Goal: Task Accomplishment & Management: Manage account settings

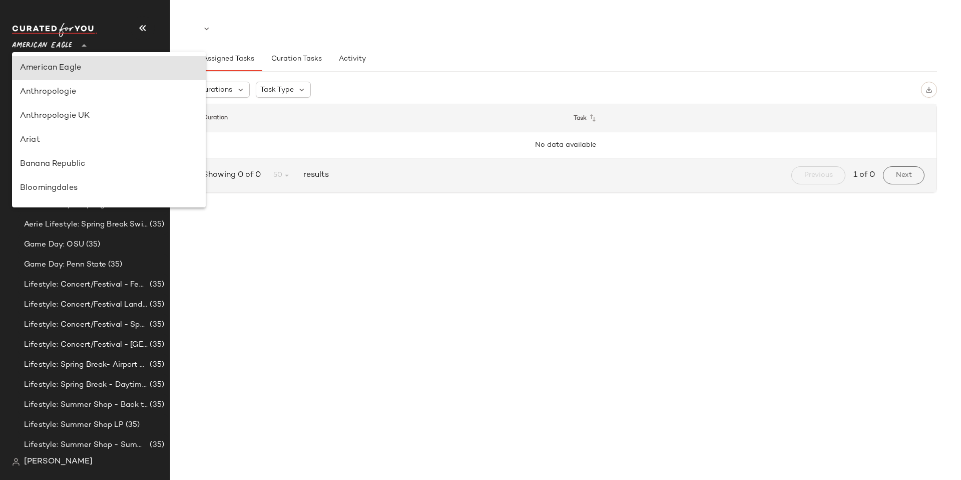
click at [75, 46] on div "American Eagle **" at bounding box center [44, 39] width 64 height 25
click at [68, 89] on div "Anthropologie" at bounding box center [109, 92] width 178 height 12
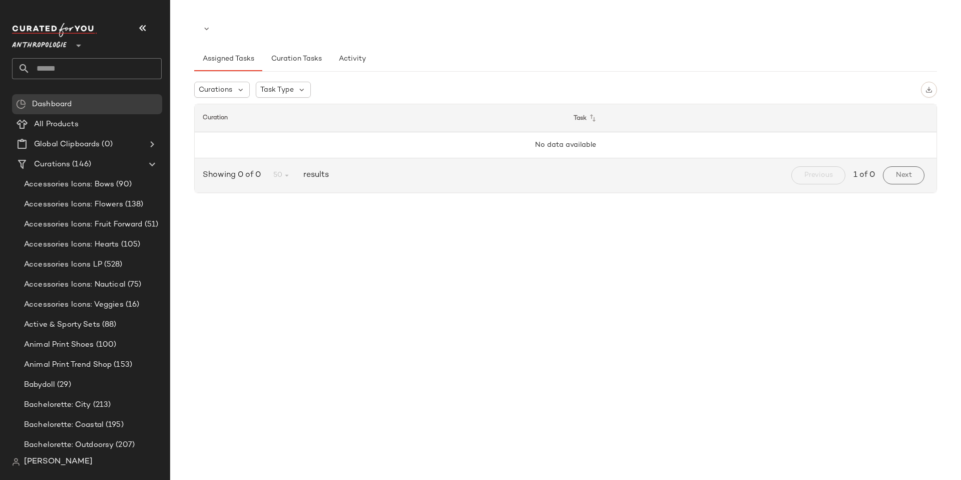
click at [58, 48] on span "Anthropologie" at bounding box center [39, 43] width 55 height 18
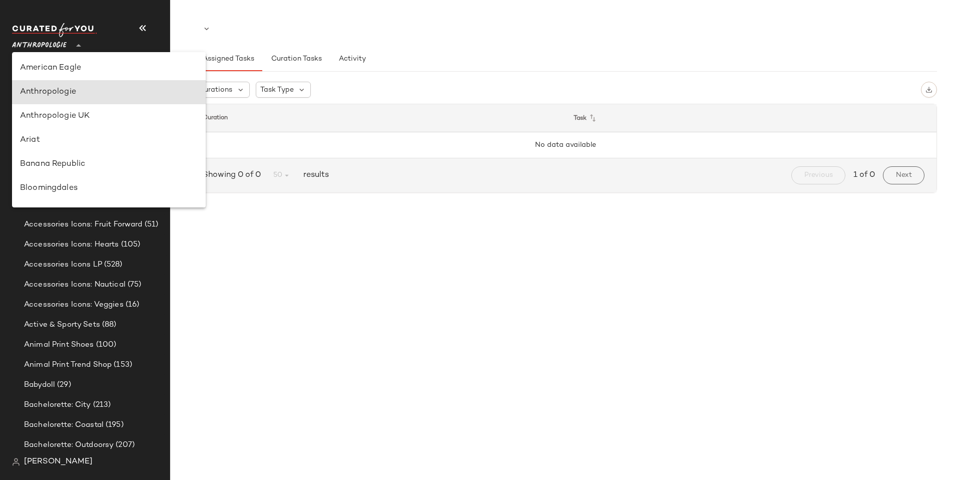
scroll to position [24, 0]
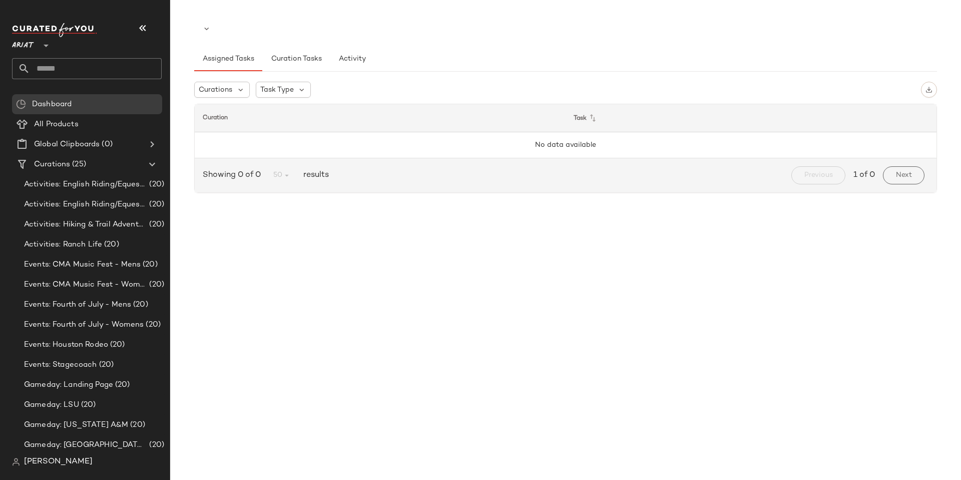
click at [45, 44] on icon at bounding box center [46, 46] width 12 height 12
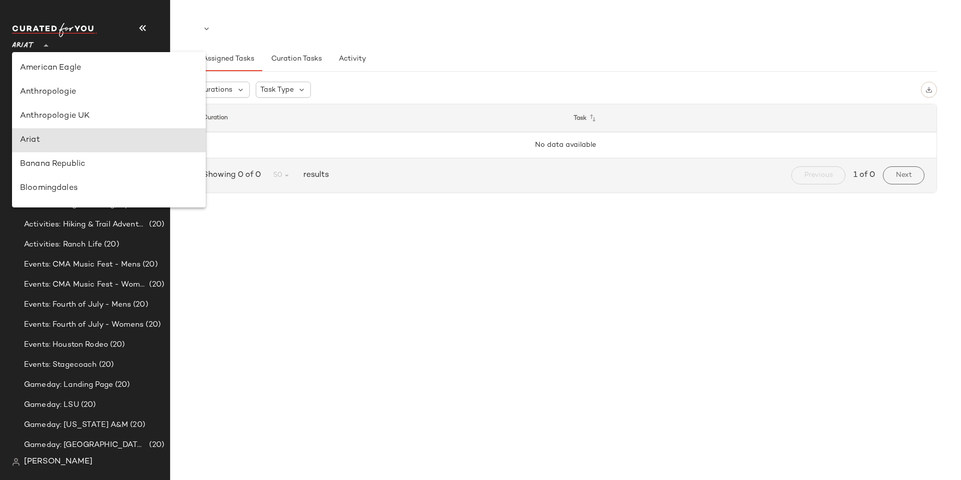
scroll to position [72, 0]
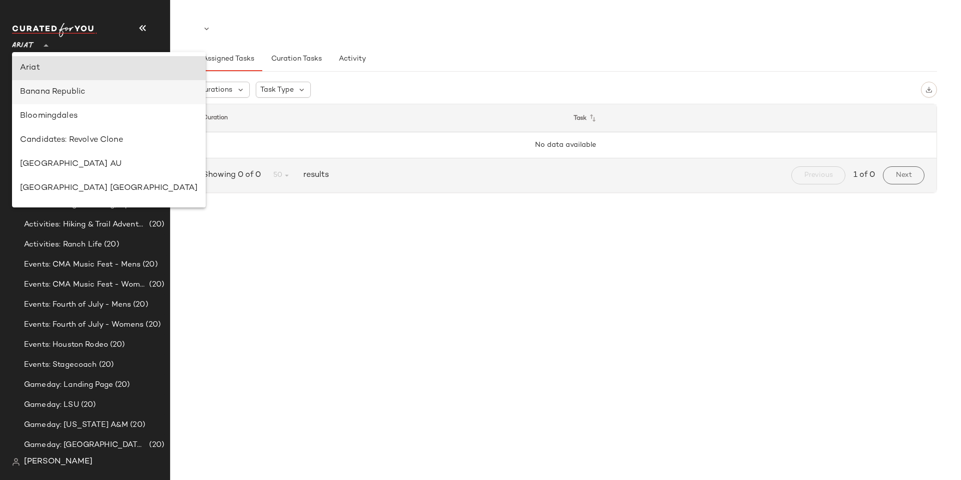
click at [71, 95] on div "Banana Republic" at bounding box center [109, 92] width 178 height 12
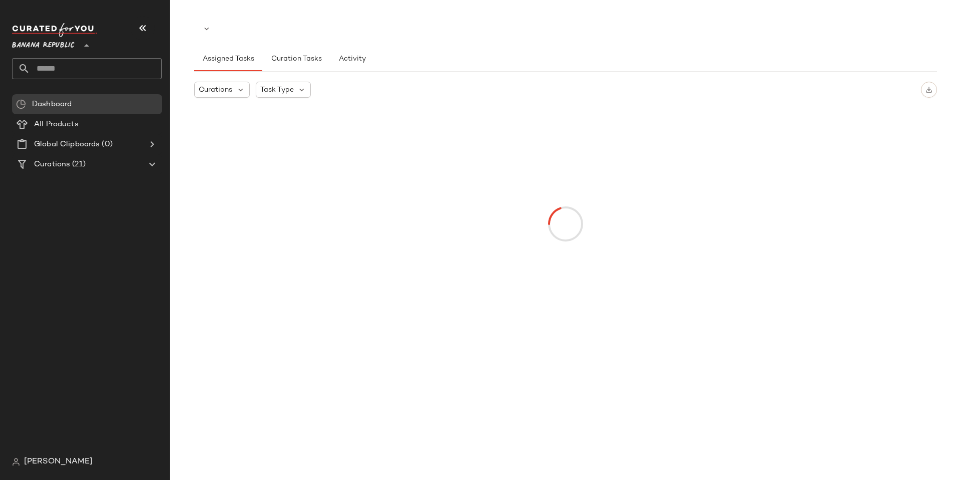
click at [42, 44] on span "Banana Republic" at bounding box center [43, 43] width 63 height 18
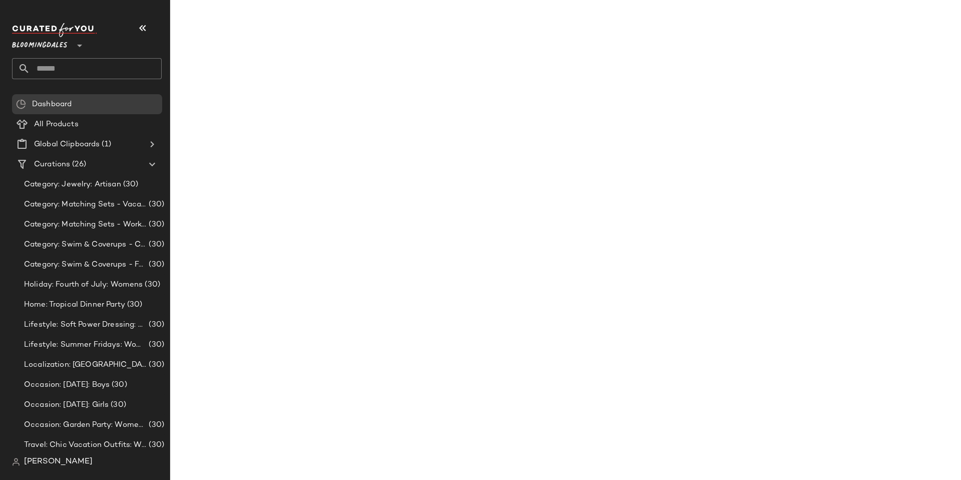
click at [61, 46] on span "Bloomingdales" at bounding box center [40, 43] width 56 height 18
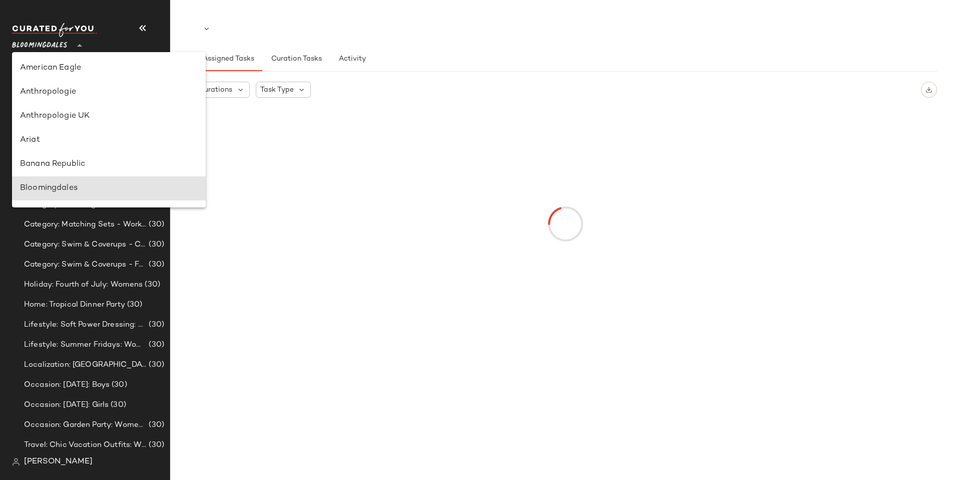
scroll to position [120, 0]
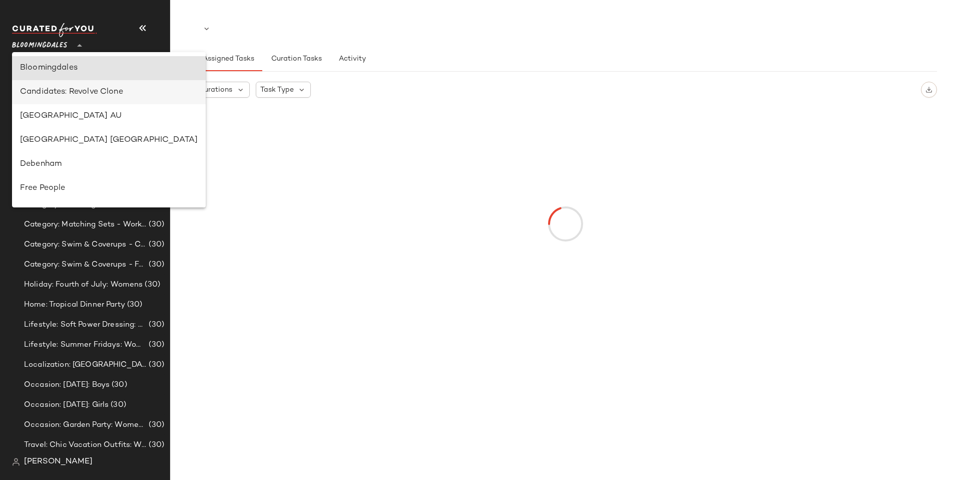
click at [75, 91] on div "Candidates: Revolve Clone" at bounding box center [109, 92] width 178 height 12
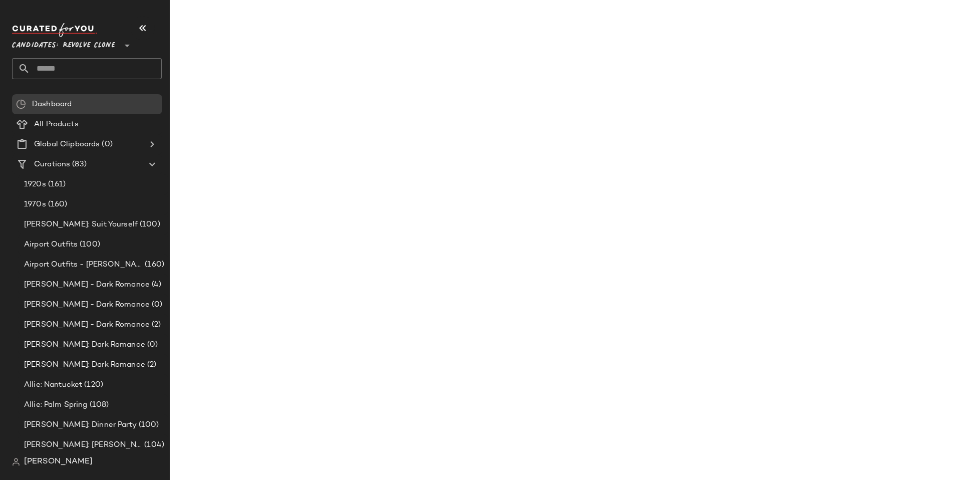
click at [52, 50] on span "Candidates: Revolve Clone" at bounding box center [63, 43] width 103 height 18
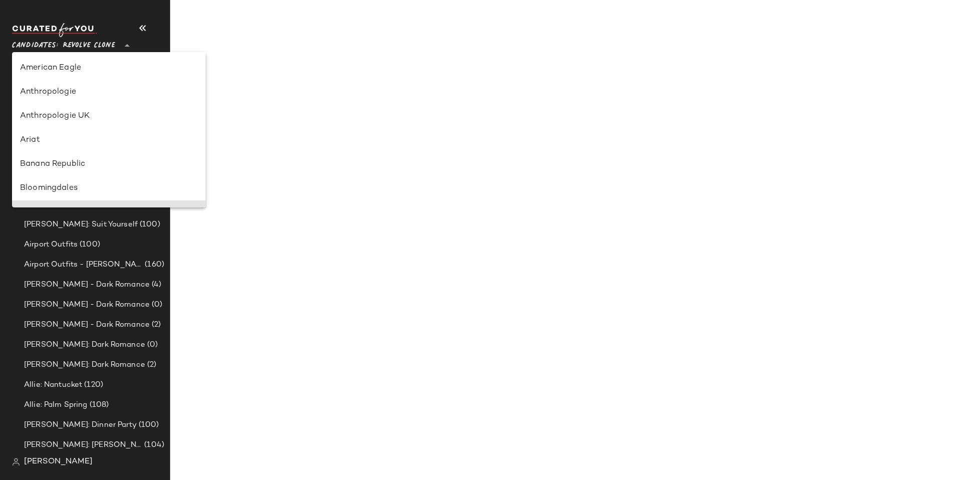
scroll to position [144, 0]
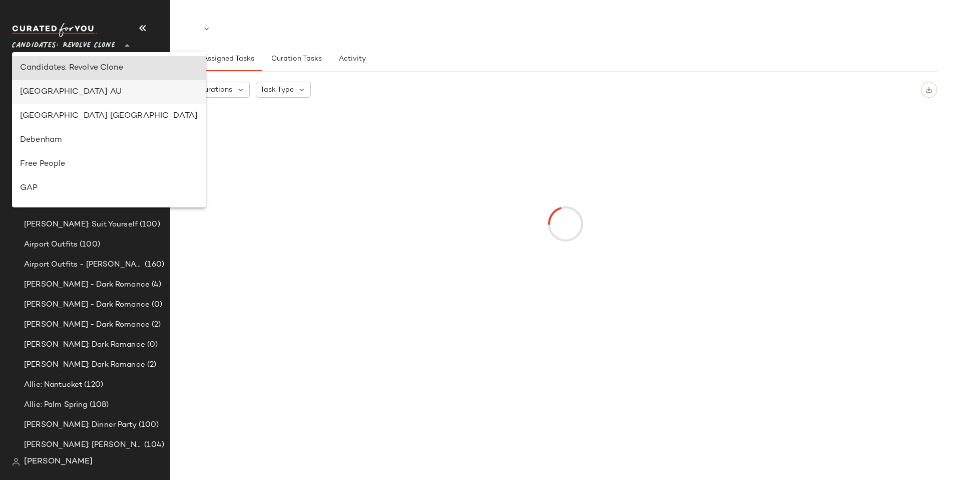
click at [62, 95] on div "[GEOGRAPHIC_DATA] AU" at bounding box center [109, 92] width 178 height 12
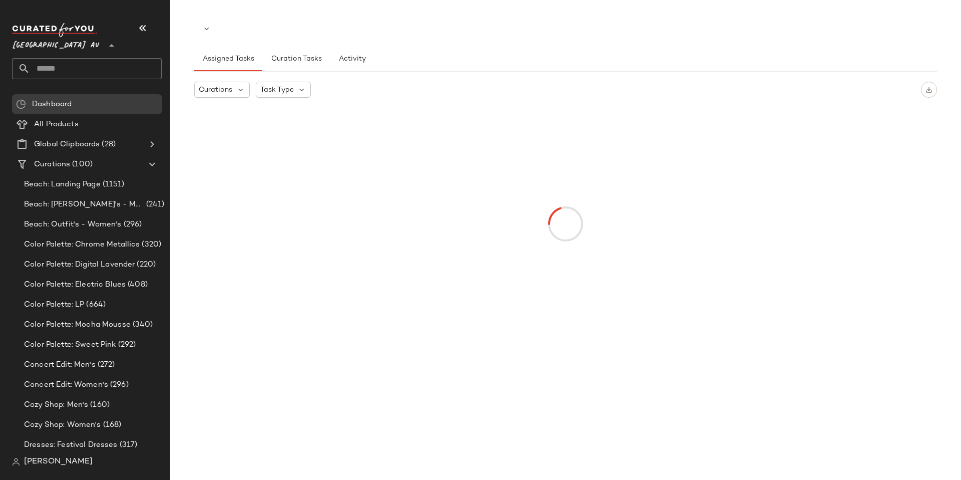
click at [55, 43] on span "[GEOGRAPHIC_DATA] AU" at bounding box center [56, 43] width 88 height 18
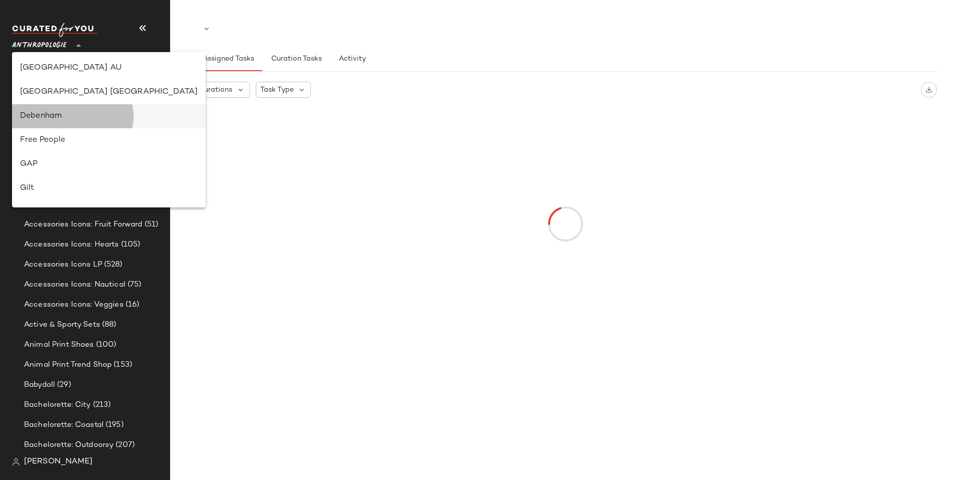
click at [68, 112] on div "Debenham" at bounding box center [109, 116] width 178 height 12
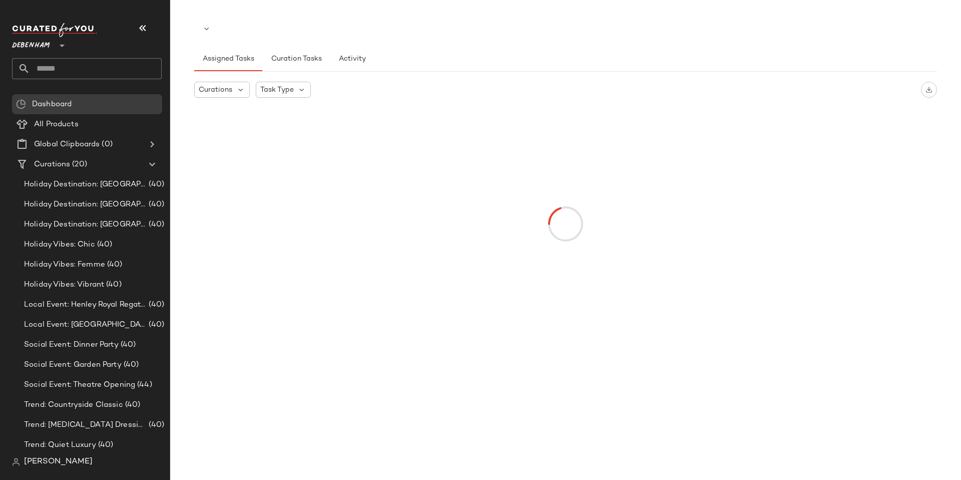
click at [56, 39] on div at bounding box center [61, 39] width 14 height 25
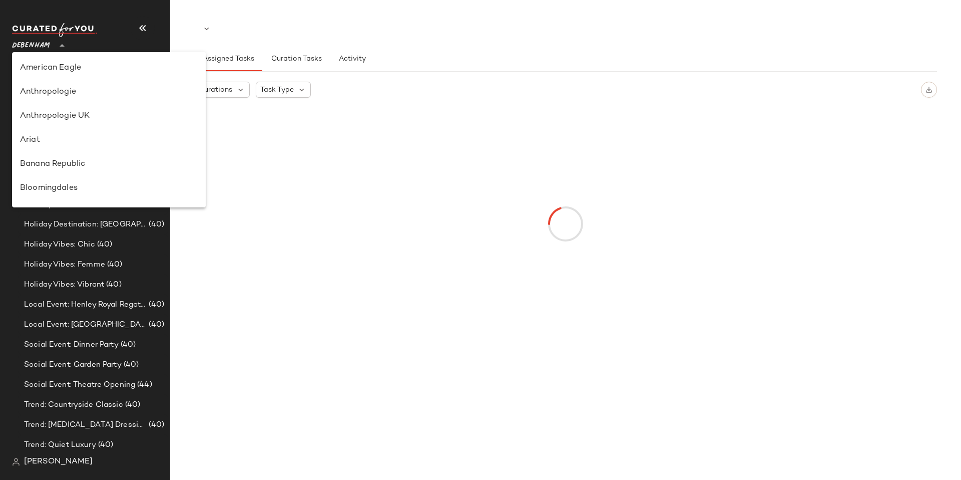
scroll to position [216, 0]
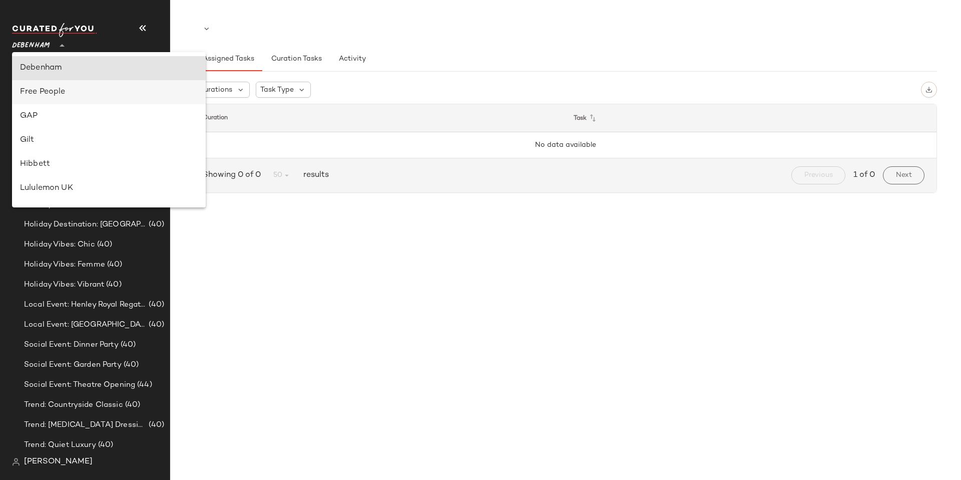
click at [59, 91] on div "Free People" at bounding box center [109, 92] width 178 height 12
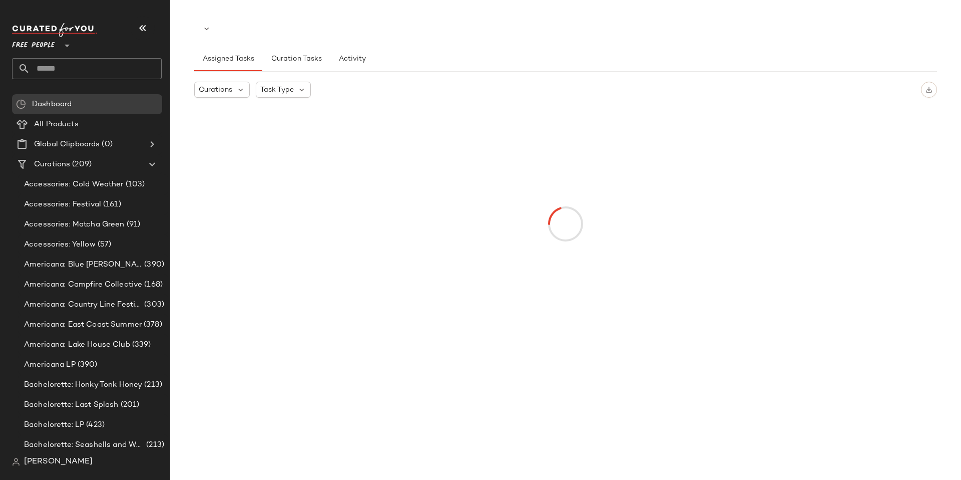
click at [51, 43] on span "Free People" at bounding box center [33, 43] width 43 height 18
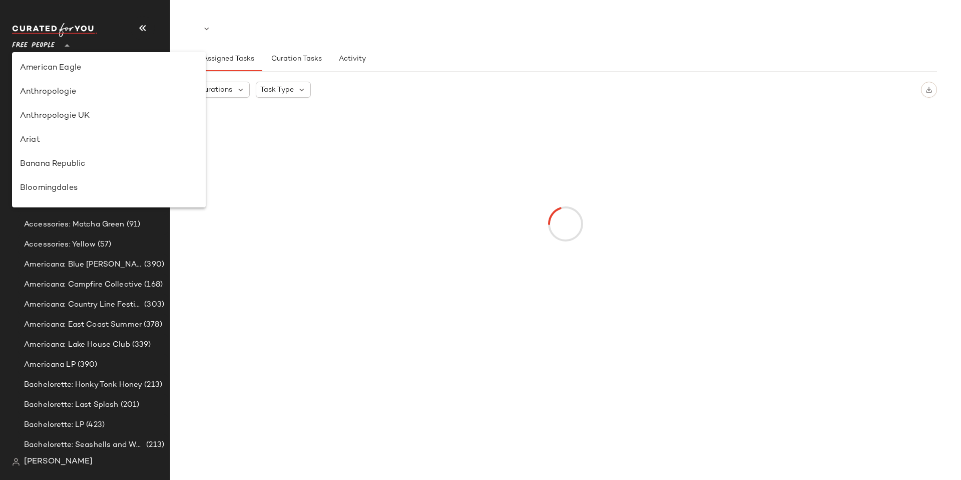
scroll to position [240, 0]
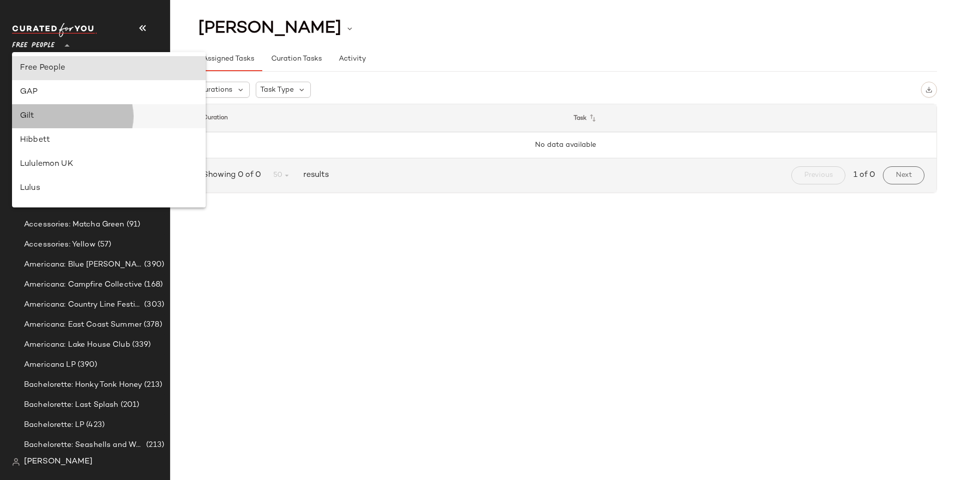
click at [57, 109] on div "Gilt" at bounding box center [109, 116] width 194 height 24
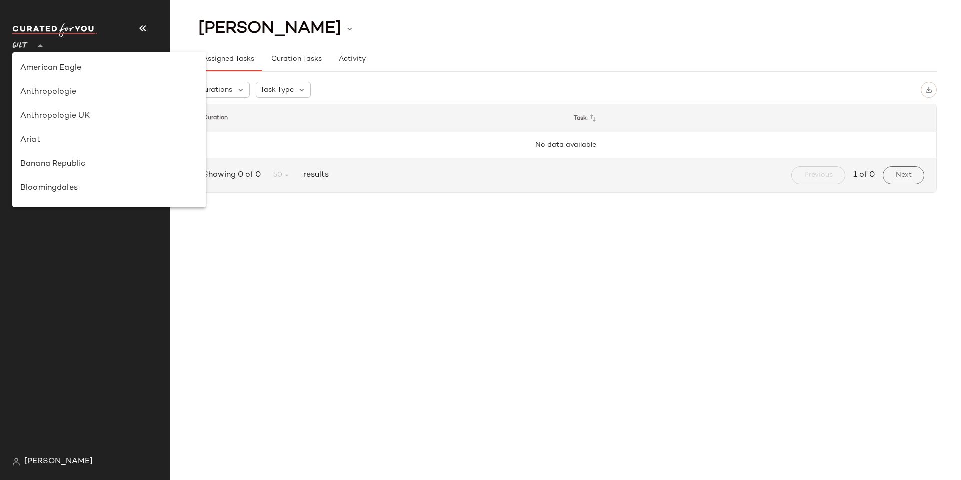
click at [37, 42] on icon at bounding box center [40, 46] width 12 height 12
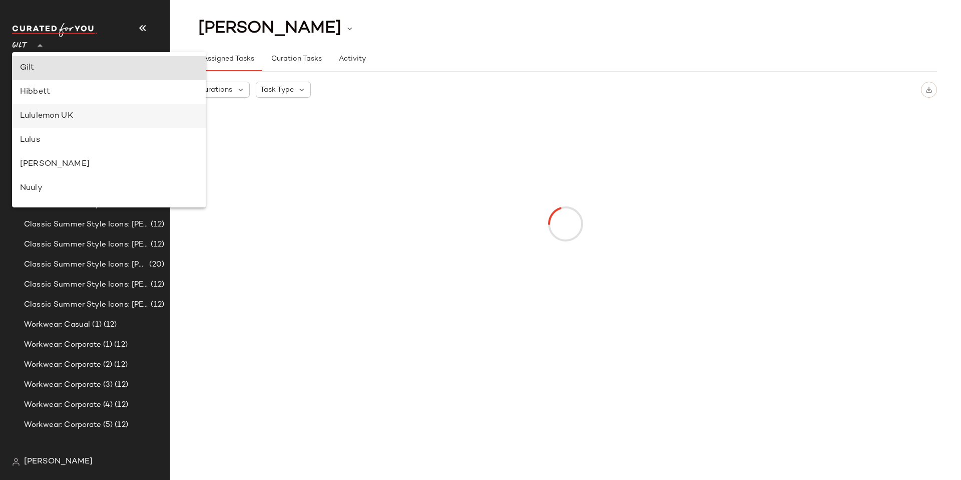
click at [52, 108] on div "Lululemon UK" at bounding box center [109, 116] width 194 height 24
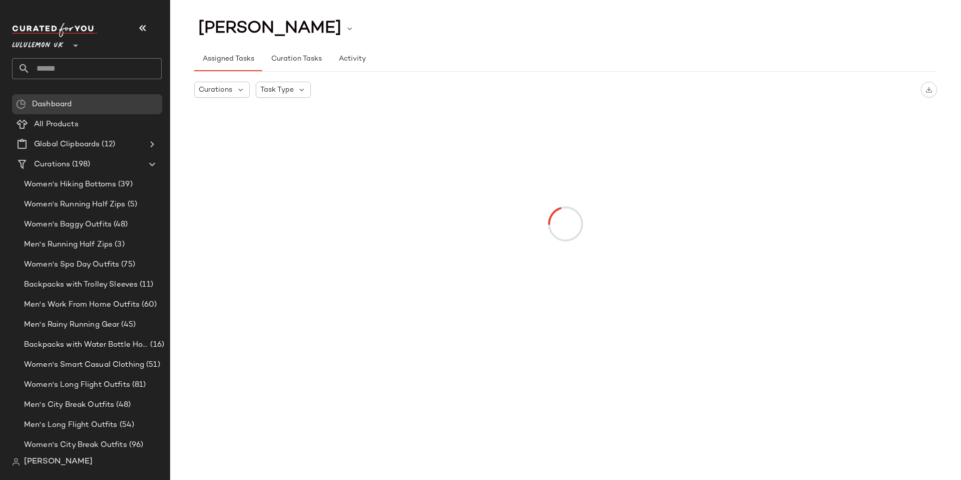
click at [43, 47] on span "Lululemon UK" at bounding box center [38, 43] width 52 height 18
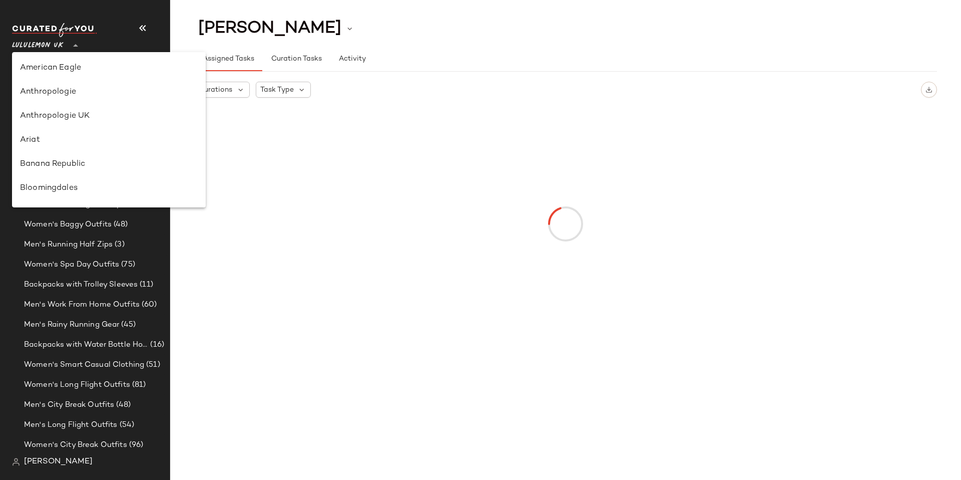
scroll to position [336, 0]
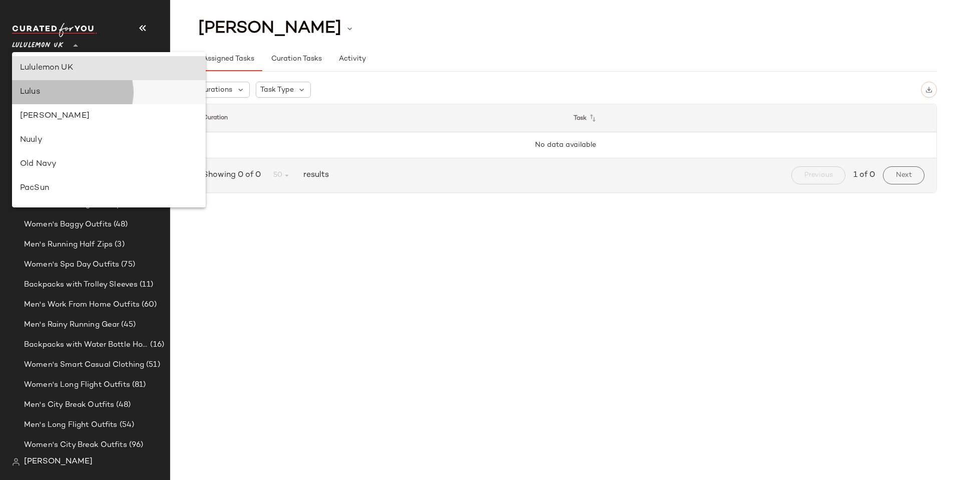
click at [58, 98] on div "Lulus" at bounding box center [109, 92] width 194 height 24
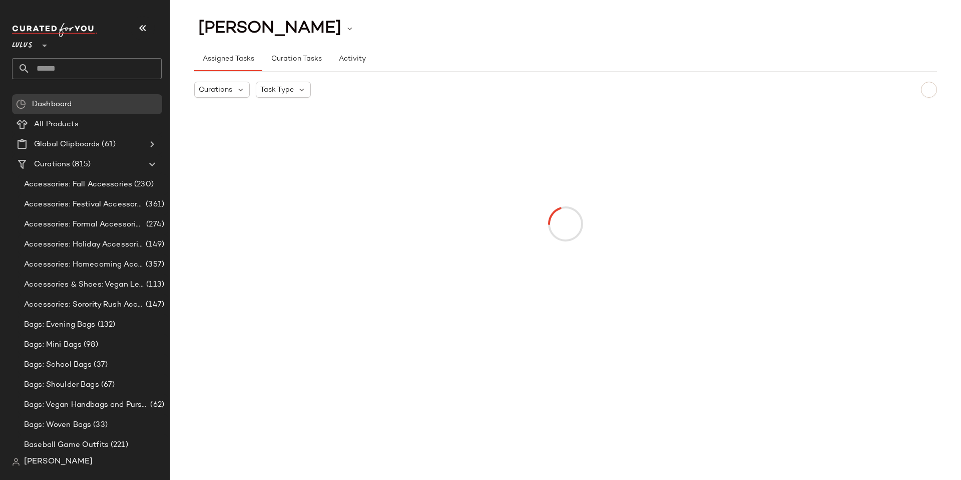
click at [39, 42] on icon at bounding box center [45, 46] width 12 height 12
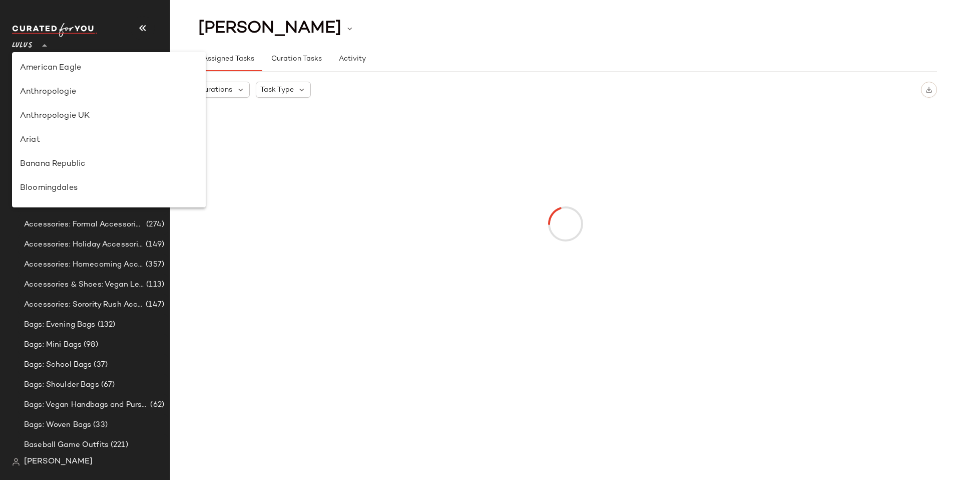
scroll to position [361, 0]
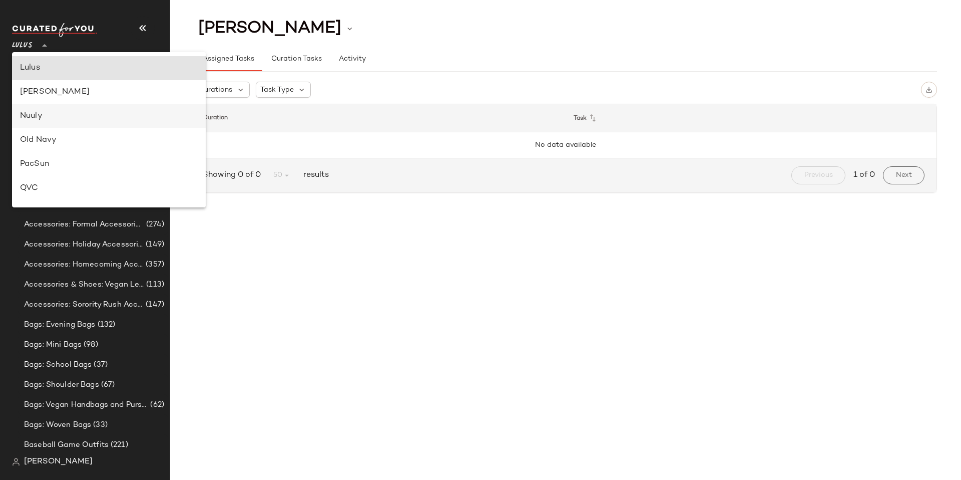
click at [53, 108] on div "Nuuly" at bounding box center [109, 116] width 194 height 24
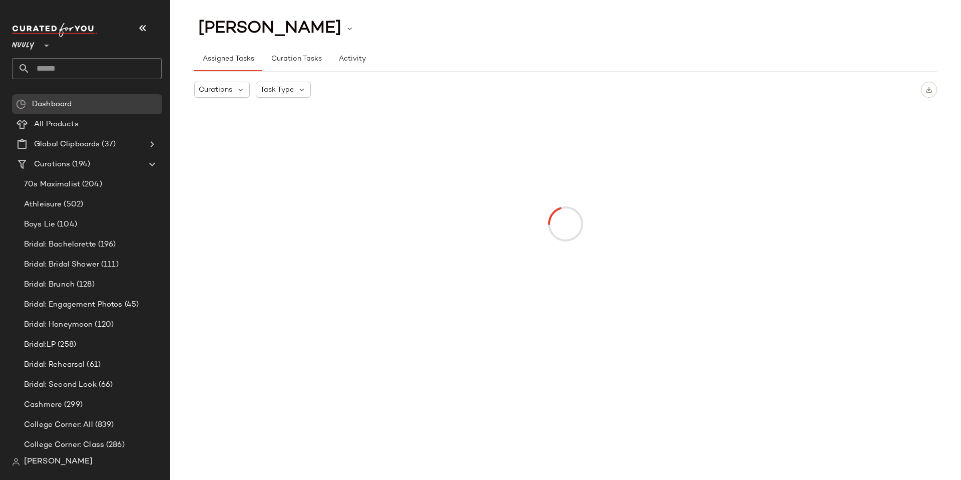
click at [32, 47] on span "Nuuly" at bounding box center [23, 43] width 23 height 18
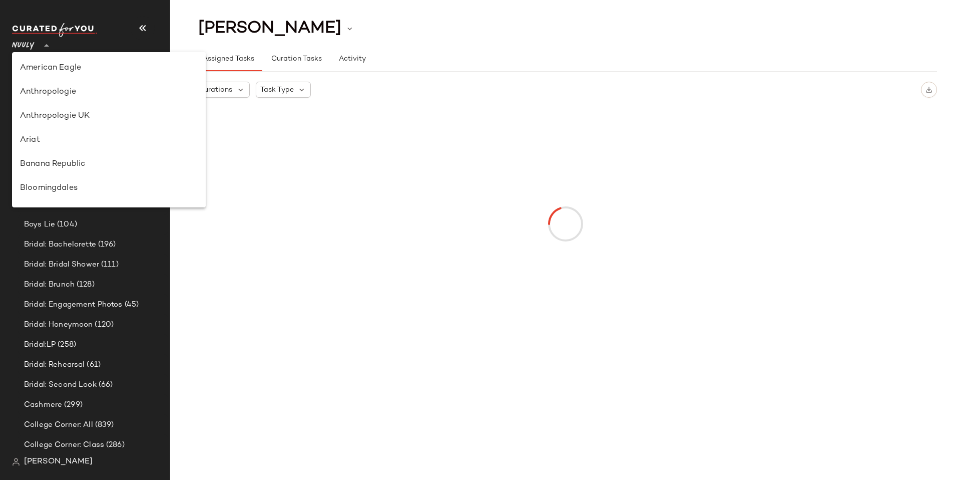
scroll to position [409, 0]
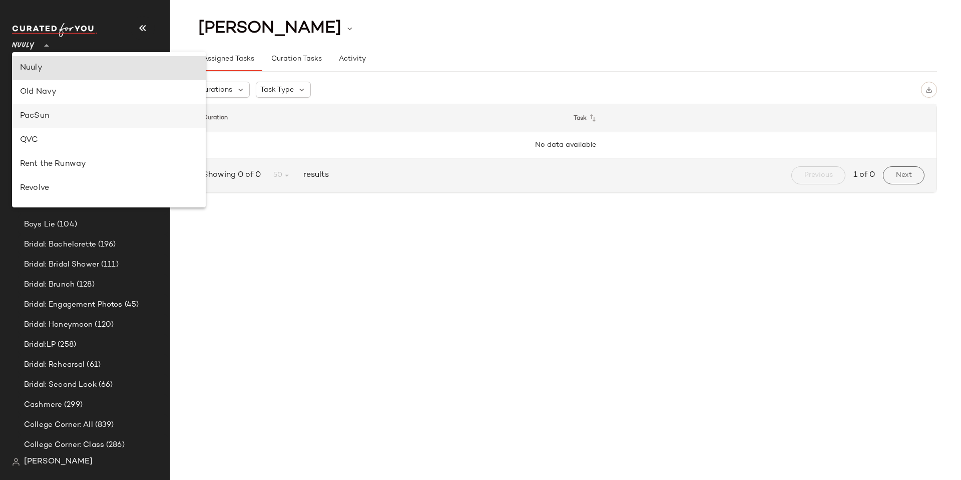
click at [51, 113] on div "PacSun" at bounding box center [109, 116] width 178 height 12
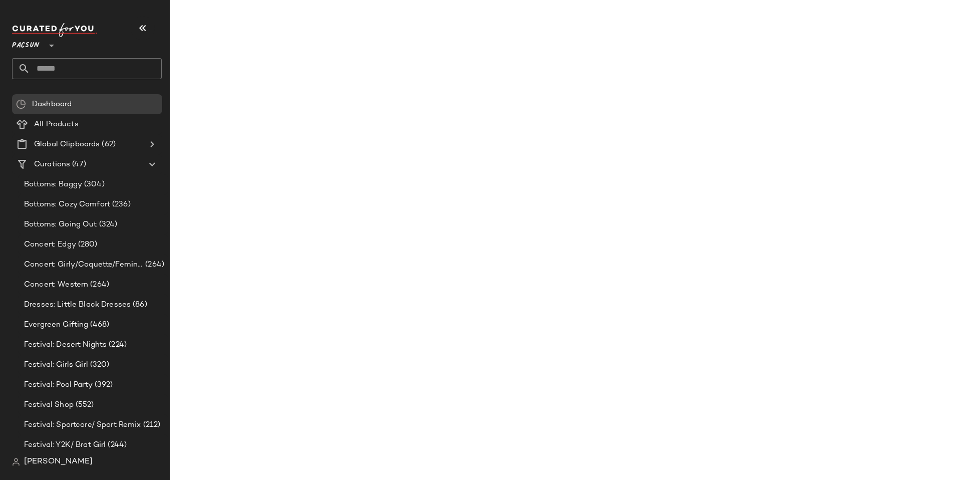
click at [31, 43] on span "PacSun" at bounding box center [26, 43] width 28 height 18
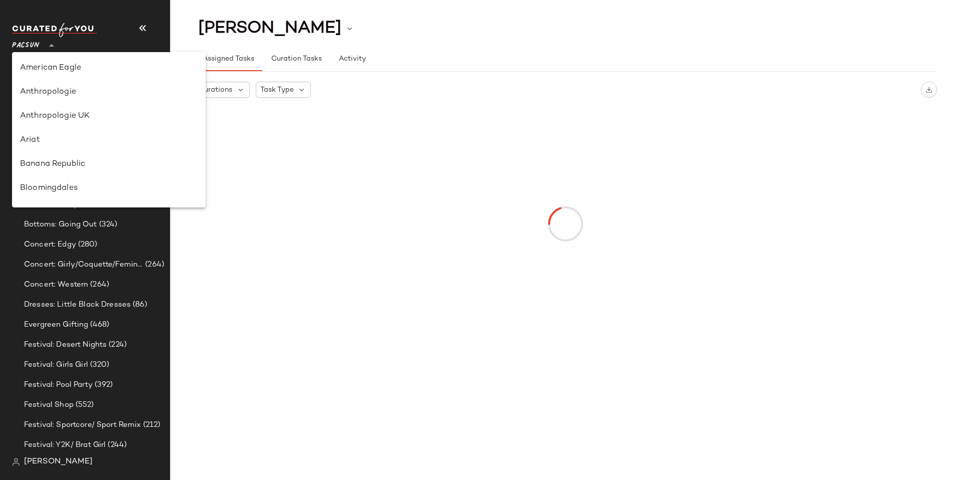
scroll to position [457, 0]
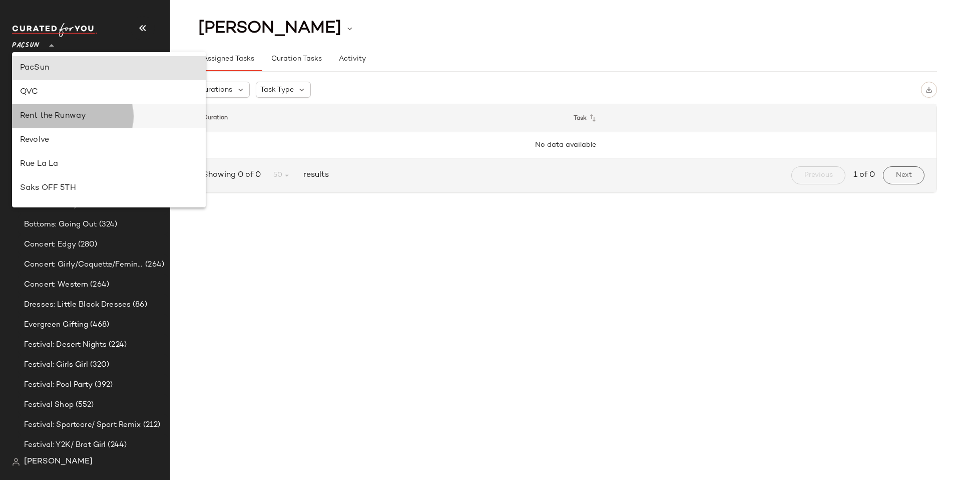
click at [51, 115] on div "Rent the Runway" at bounding box center [109, 116] width 178 height 12
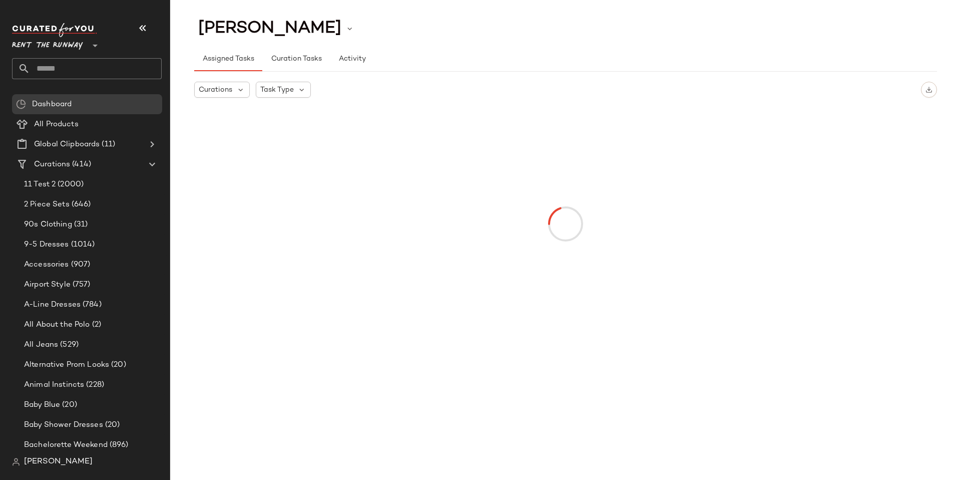
click at [40, 52] on div "Rent the Runway **" at bounding box center [87, 51] width 150 height 56
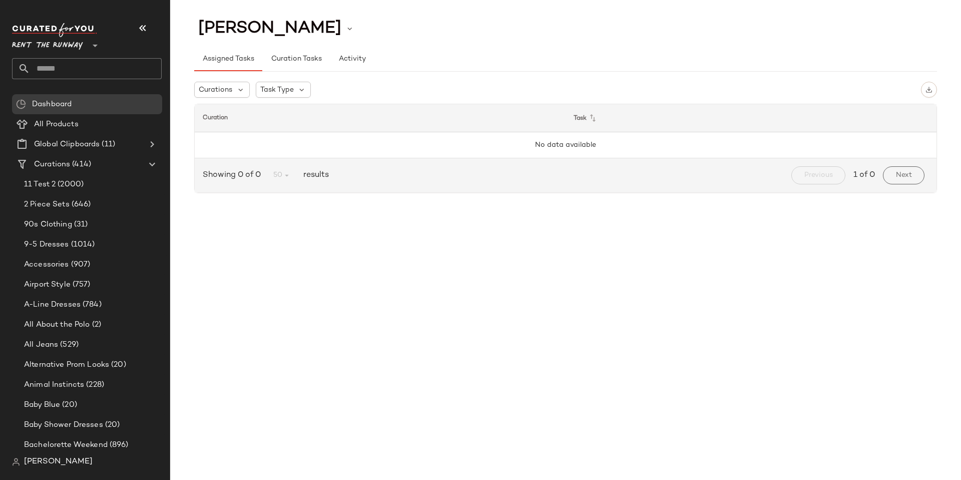
click at [41, 47] on span "Rent the Runway" at bounding box center [47, 43] width 71 height 18
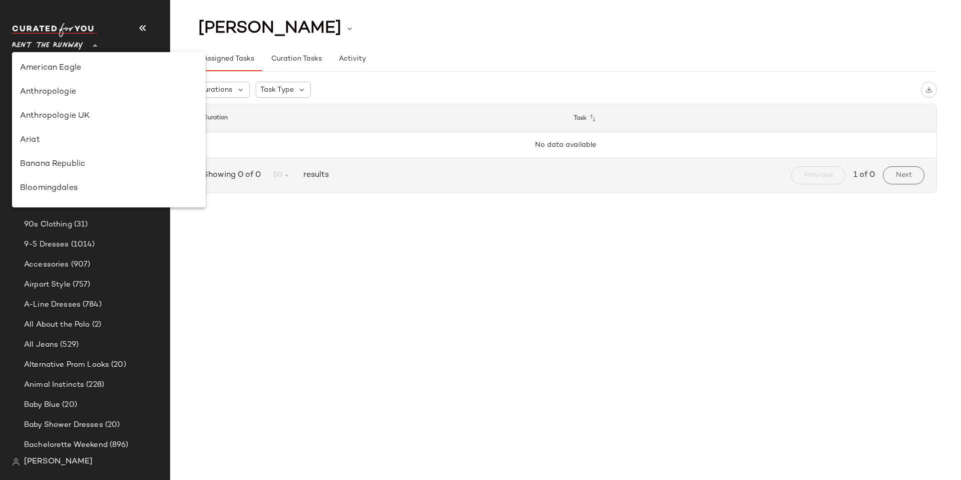
scroll to position [505, 0]
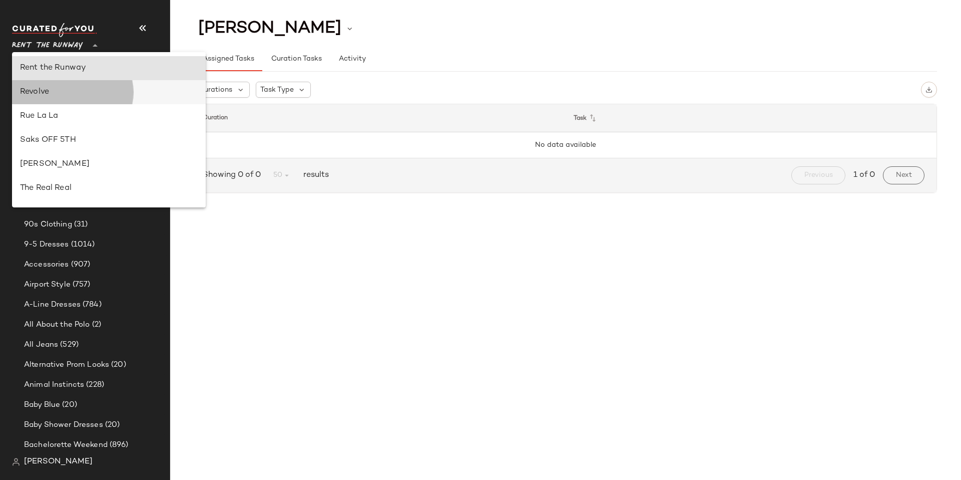
click at [57, 100] on div "Revolve" at bounding box center [109, 92] width 194 height 24
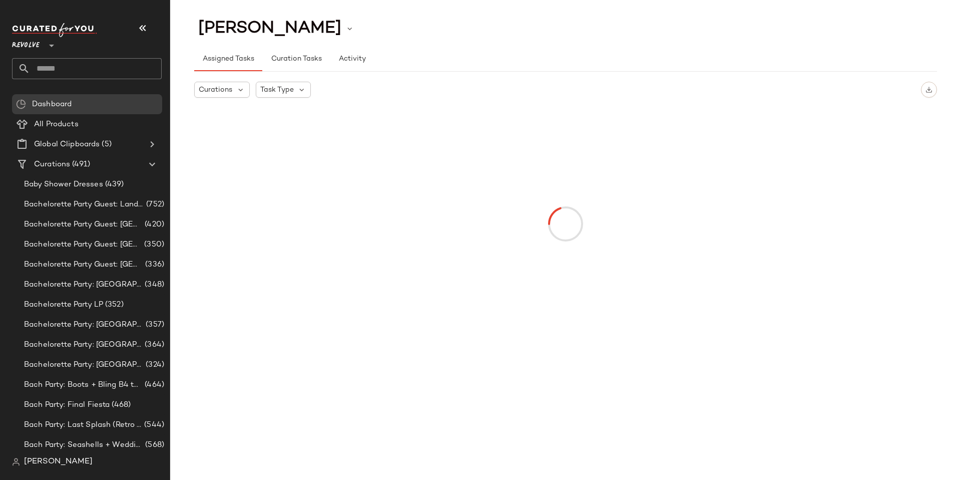
click at [34, 44] on span "Revolve" at bounding box center [26, 43] width 28 height 18
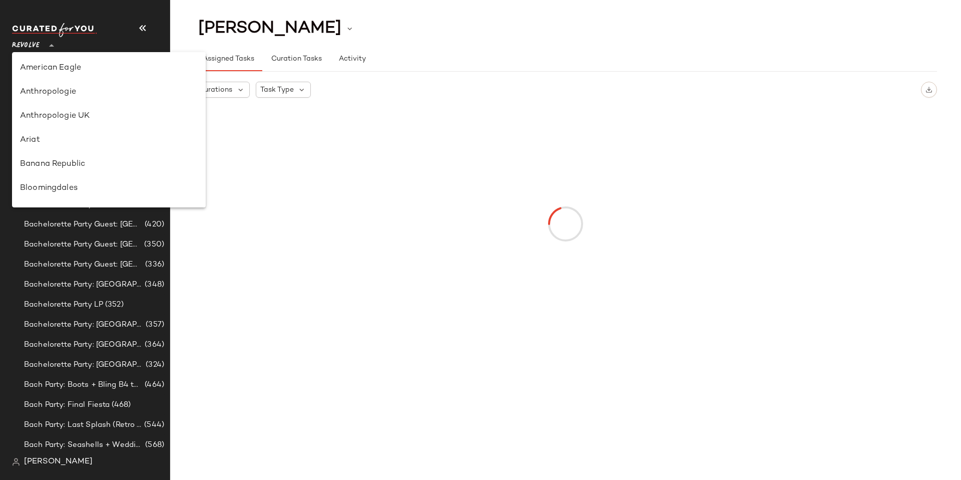
scroll to position [529, 0]
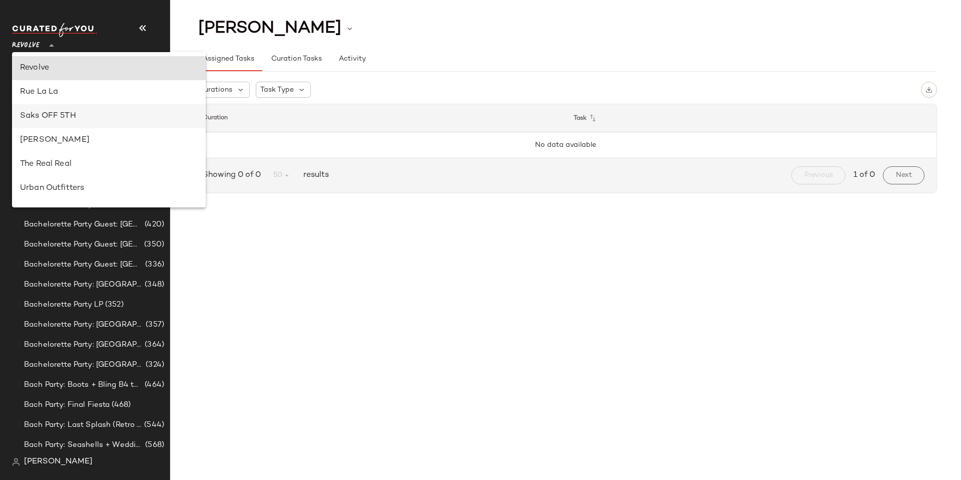
click at [67, 106] on div "Saks OFF 5TH" at bounding box center [109, 116] width 194 height 24
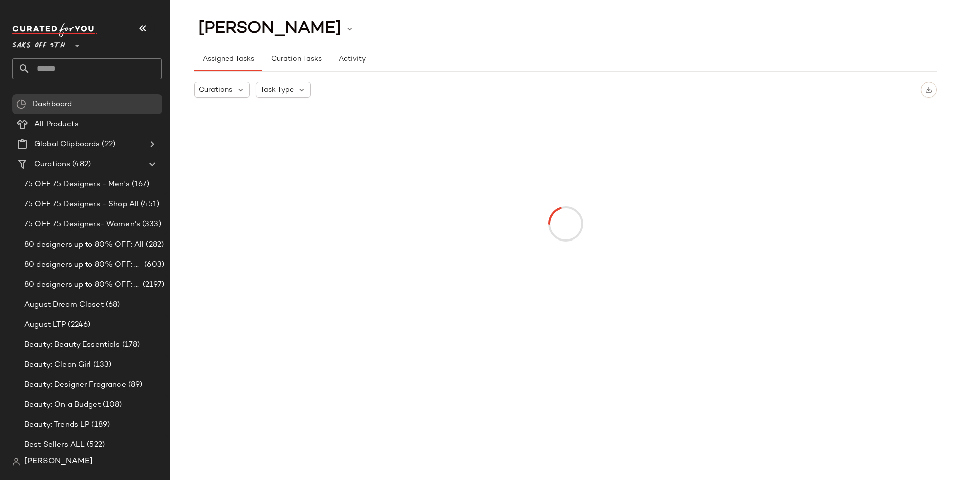
click at [46, 52] on div "Saks OFF 5TH **" at bounding box center [87, 51] width 150 height 56
click at [52, 43] on span "Saks OFF 5TH" at bounding box center [38, 43] width 53 height 18
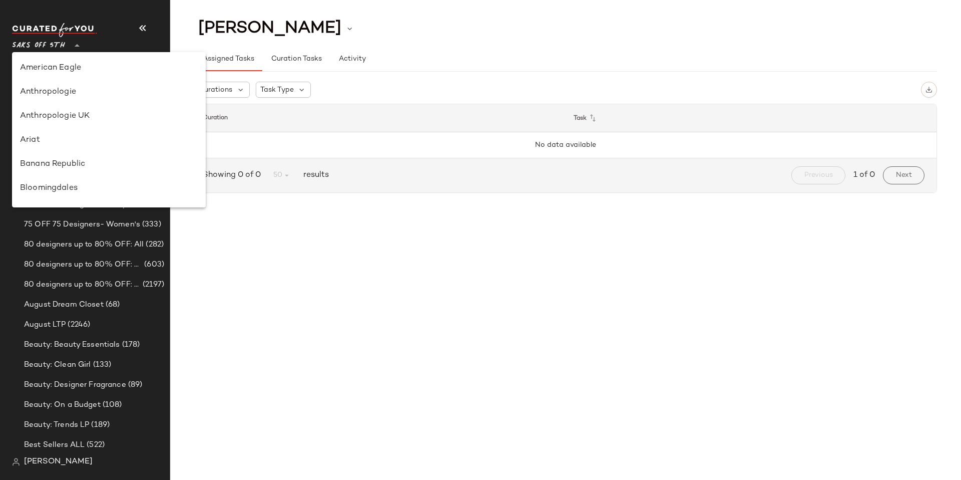
scroll to position [577, 0]
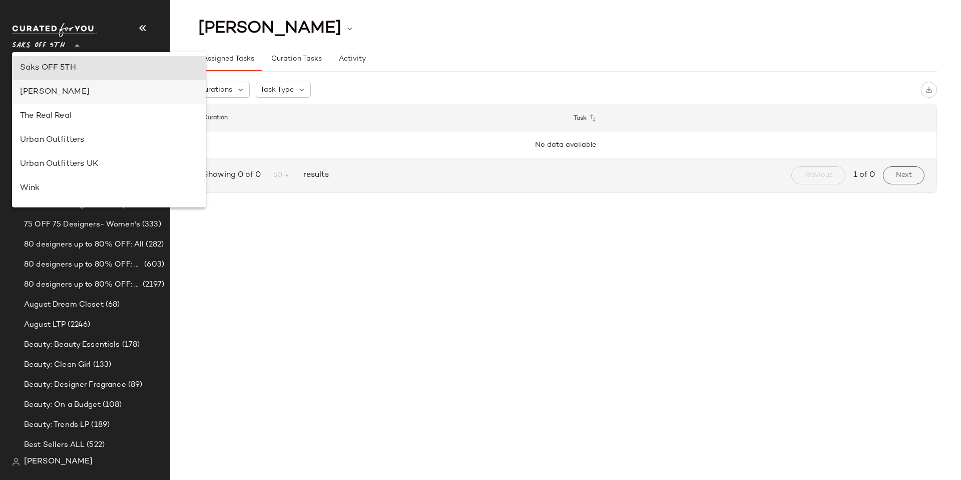
click at [71, 88] on div "[PERSON_NAME]" at bounding box center [109, 92] width 178 height 12
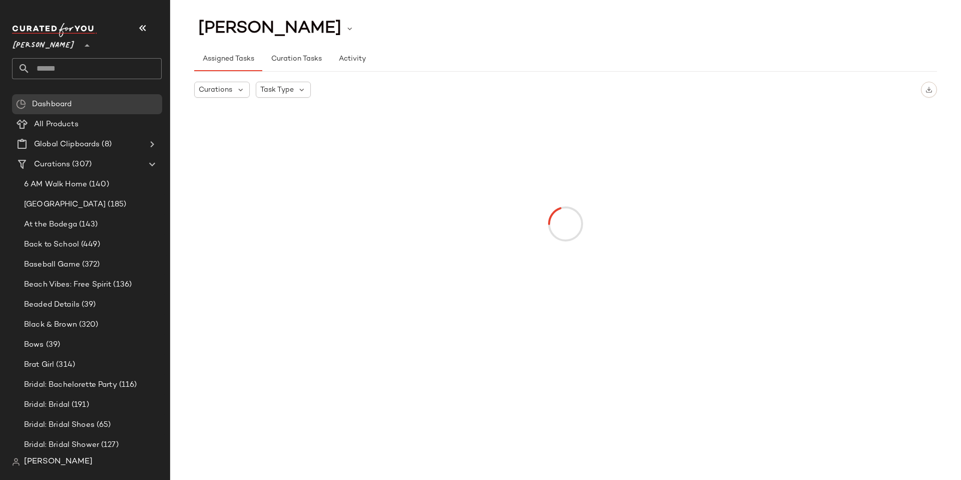
click at [51, 46] on span "[PERSON_NAME]" at bounding box center [43, 43] width 63 height 18
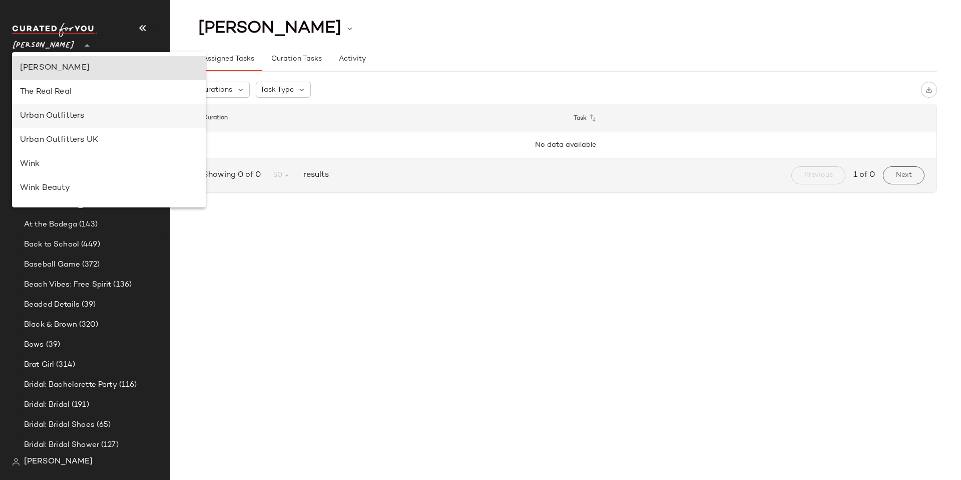
click at [73, 107] on div "Urban Outfitters" at bounding box center [109, 116] width 194 height 24
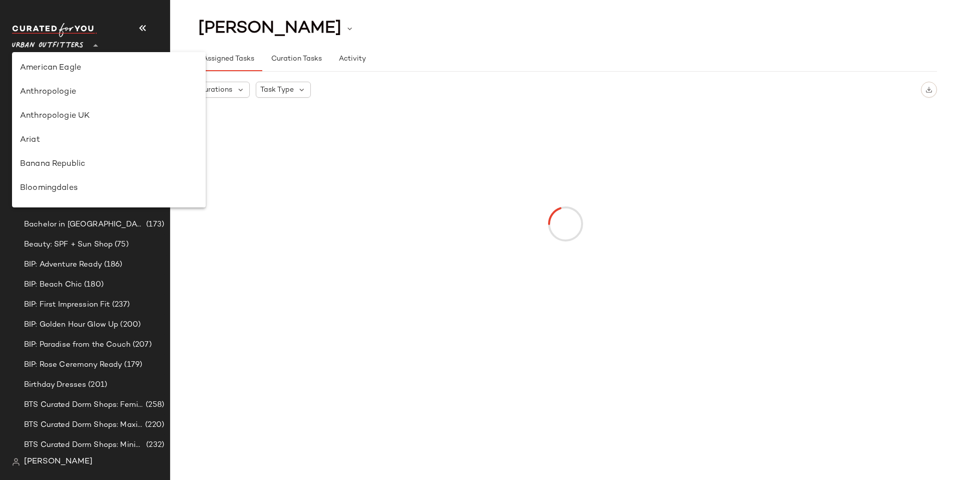
click at [70, 44] on span "Urban Outfitters" at bounding box center [48, 43] width 72 height 18
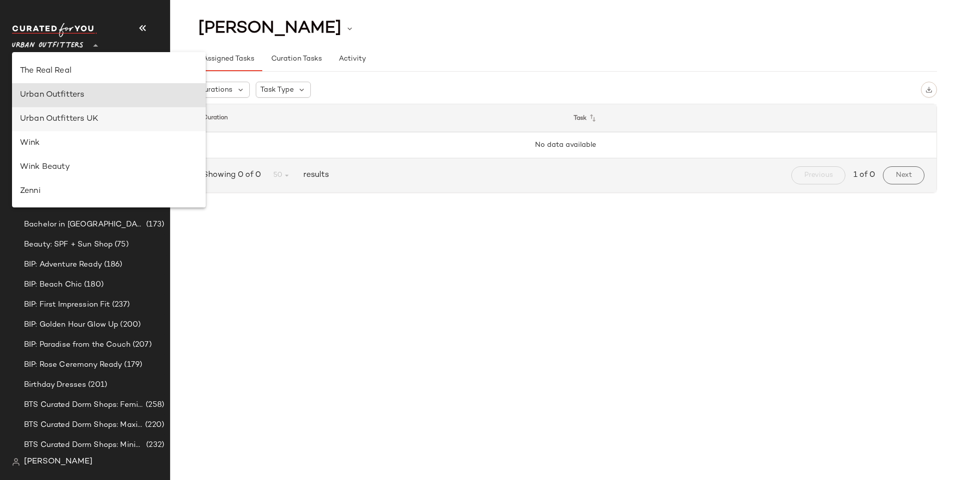
click at [86, 113] on div "Urban Outfitters UK" at bounding box center [109, 119] width 178 height 12
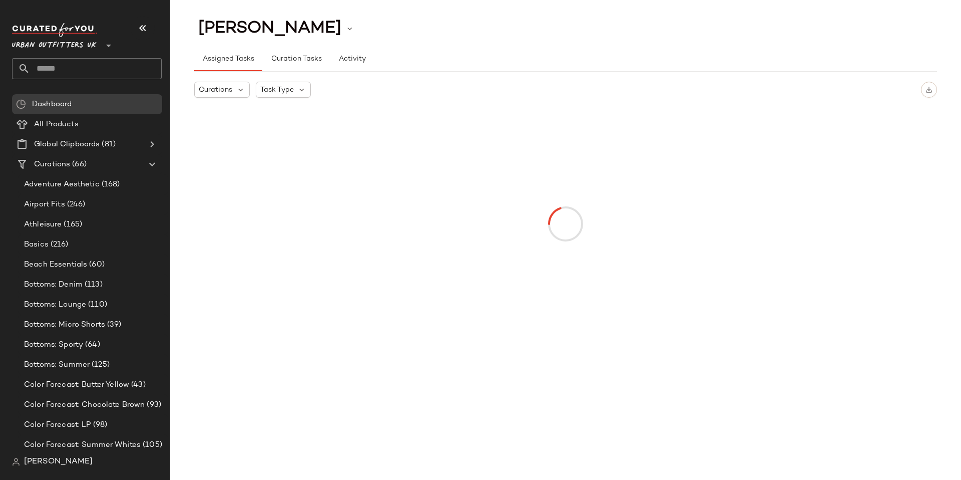
click at [75, 43] on span "Urban Outfitters UK" at bounding box center [54, 43] width 85 height 18
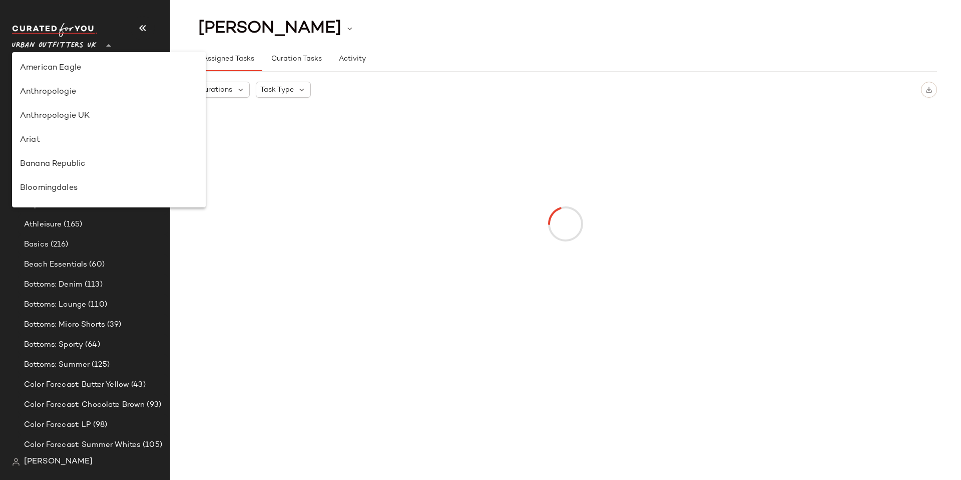
scroll to position [622, 0]
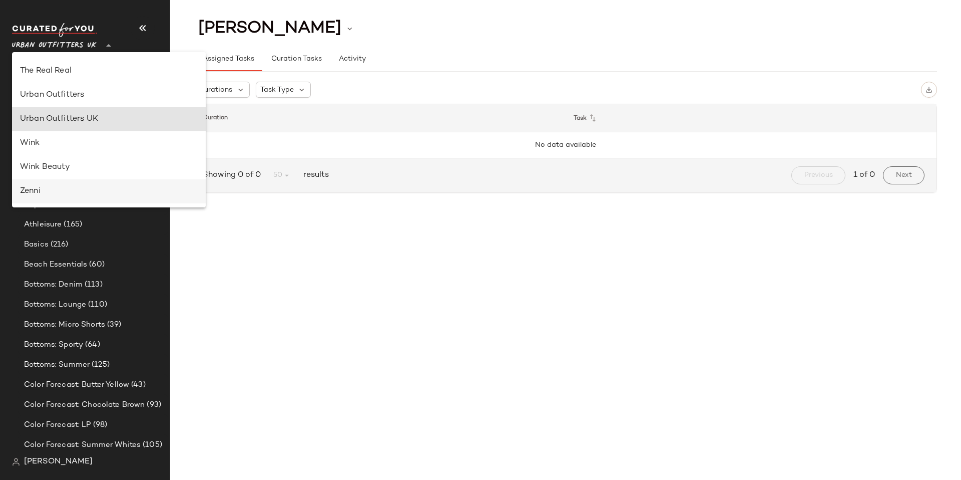
click at [67, 181] on div "Zenni" at bounding box center [109, 191] width 194 height 24
type input "**"
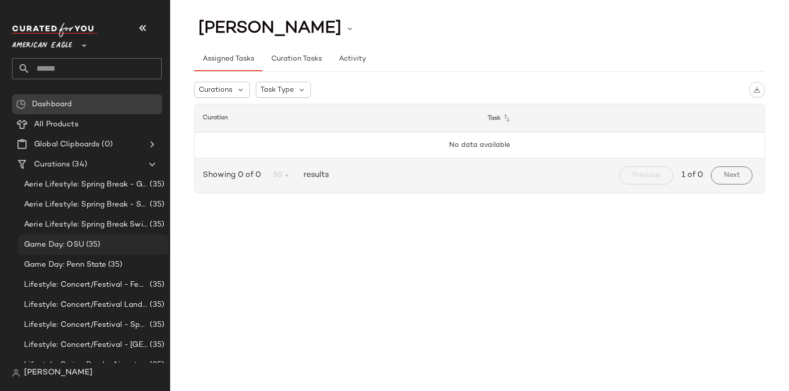
click at [95, 247] on span "(35)" at bounding box center [92, 245] width 17 height 12
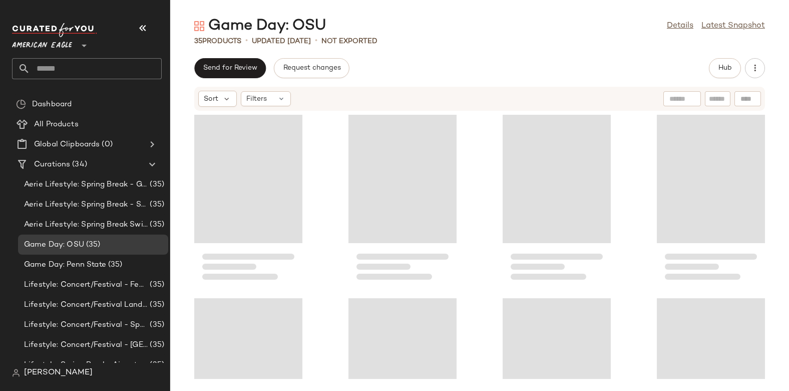
click at [61, 369] on span "[PERSON_NAME]" at bounding box center [58, 373] width 69 height 12
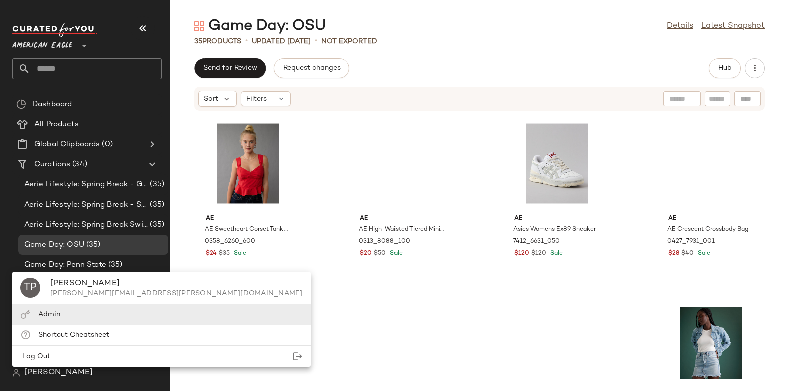
click at [59, 317] on span "Admin" at bounding box center [49, 314] width 22 height 8
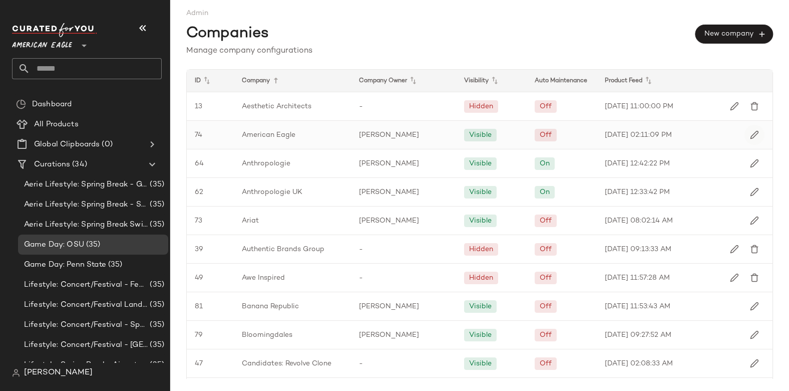
click at [750, 134] on img "button" at bounding box center [754, 134] width 9 height 9
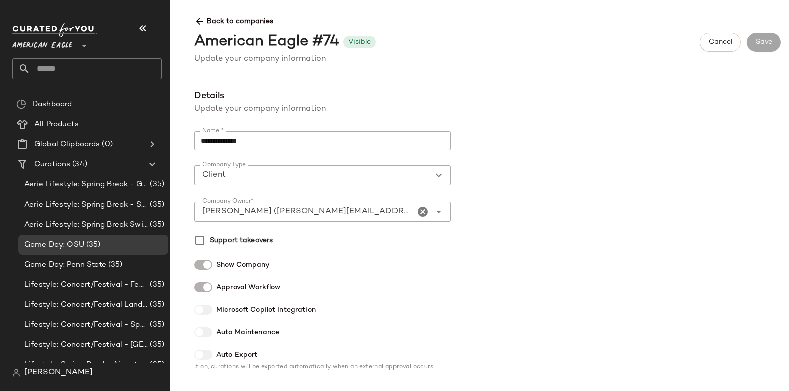
click at [409, 177] on div "Client ******" at bounding box center [312, 175] width 236 height 20
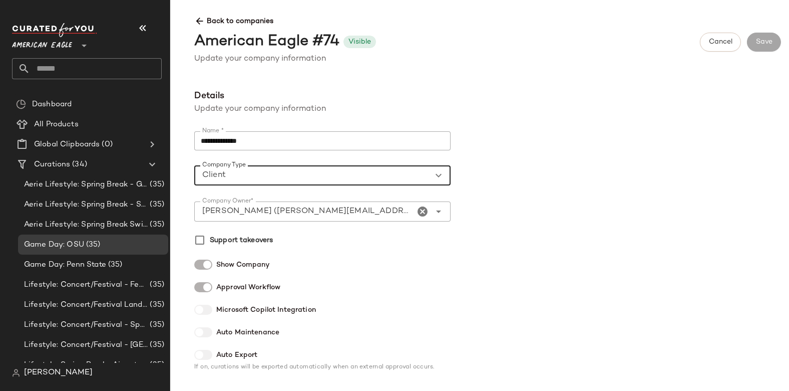
click at [544, 104] on div "**********" at bounding box center [487, 235] width 603 height 293
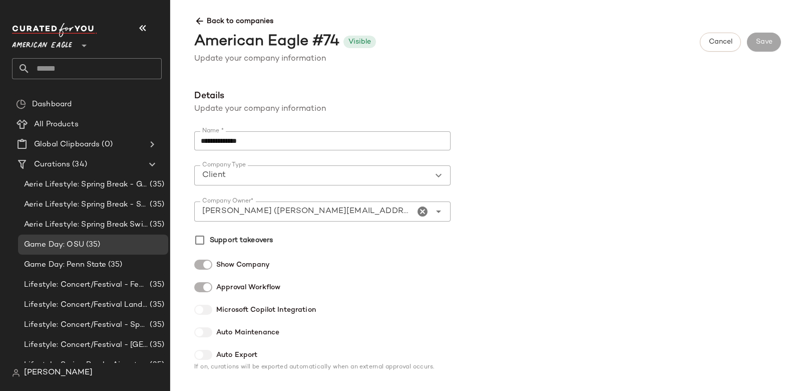
click at [224, 18] on span "Back to companies" at bounding box center [487, 17] width 587 height 19
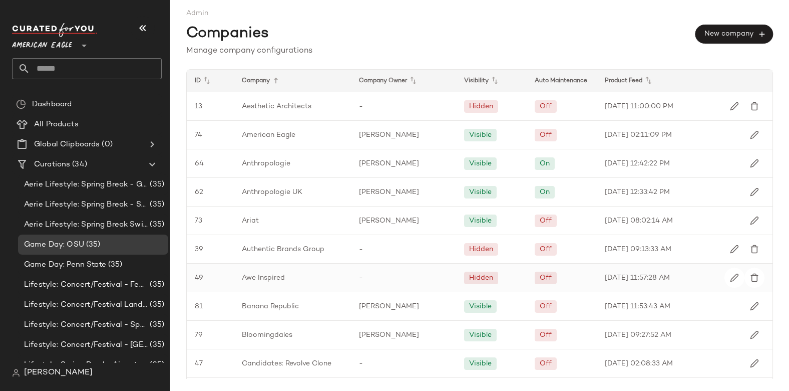
scroll to position [185, 0]
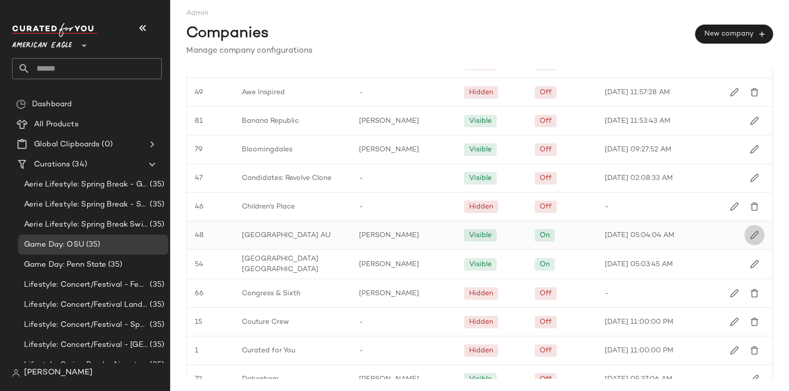
click at [753, 237] on img "button" at bounding box center [754, 234] width 9 height 9
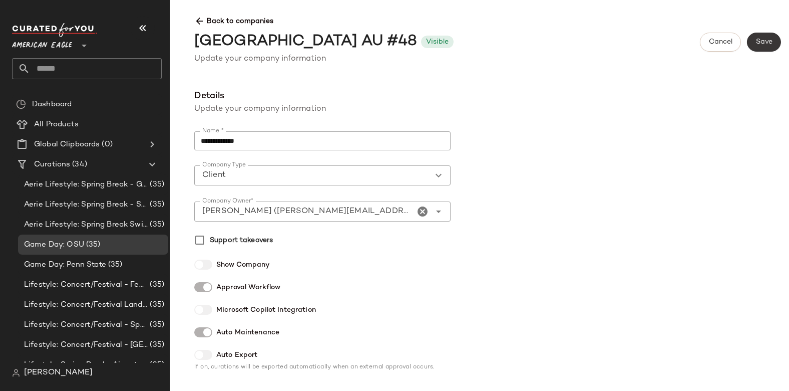
click at [772, 48] on button "Save" at bounding box center [764, 42] width 34 height 19
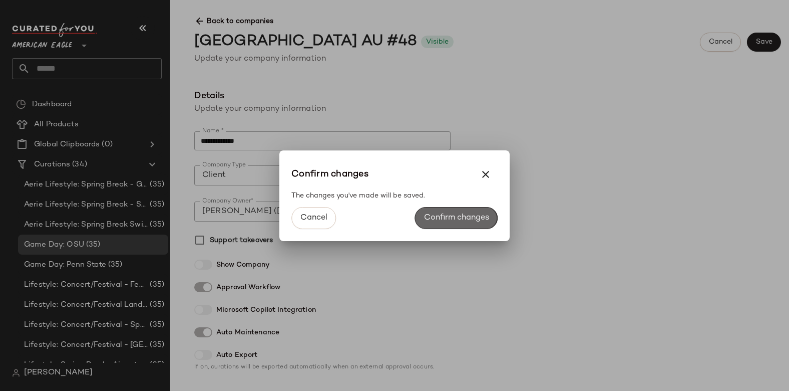
click at [439, 216] on span "Confirm changes" at bounding box center [457, 218] width 66 height 10
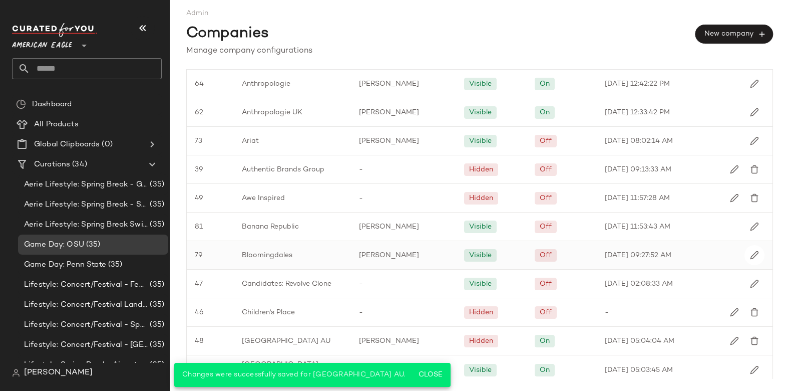
scroll to position [174, 0]
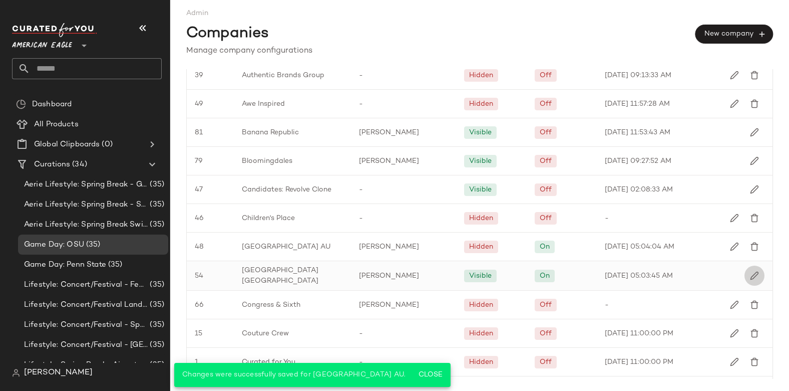
click at [750, 275] on img "button" at bounding box center [754, 275] width 9 height 9
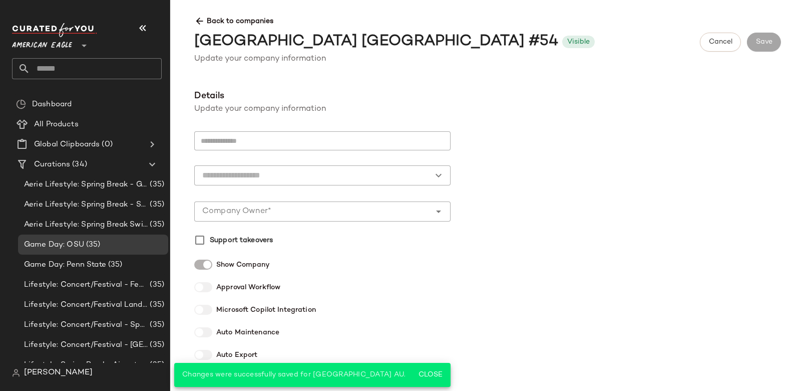
type input "**********"
type input "******"
type input "**********"
type input "*"
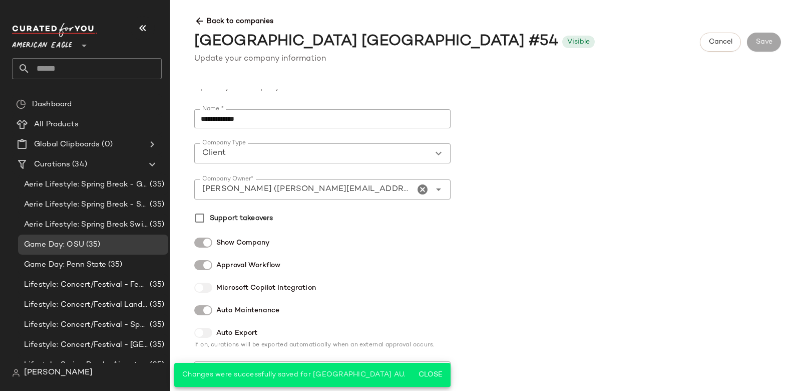
scroll to position [193, 0]
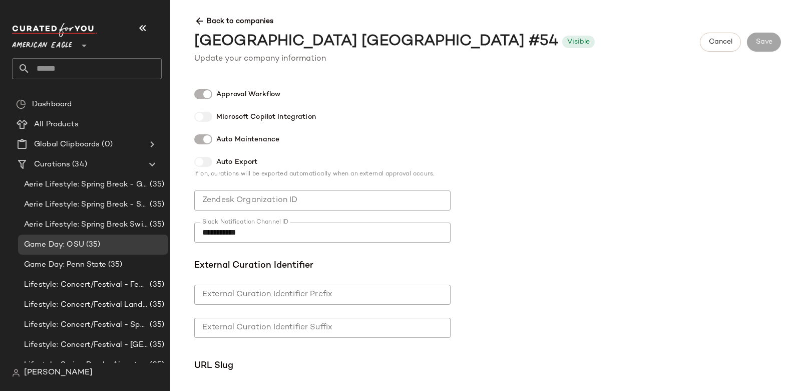
click at [200, 89] on div at bounding box center [203, 94] width 18 height 10
click at [767, 43] on span "Save" at bounding box center [764, 42] width 17 height 8
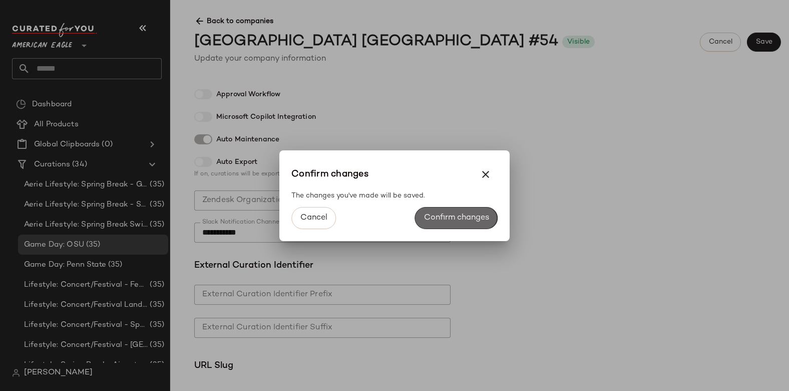
click at [459, 214] on span "Confirm changes" at bounding box center [457, 218] width 66 height 10
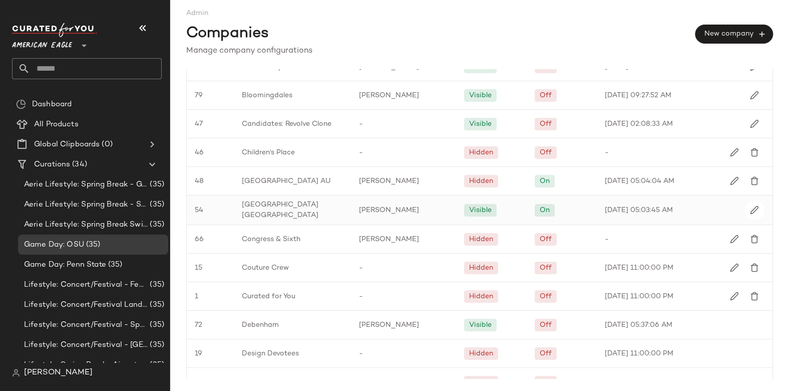
scroll to position [241, 0]
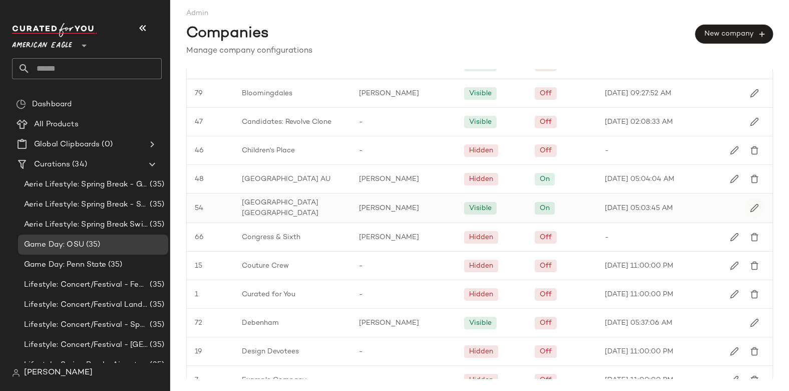
click at [751, 204] on img "button" at bounding box center [754, 207] width 9 height 9
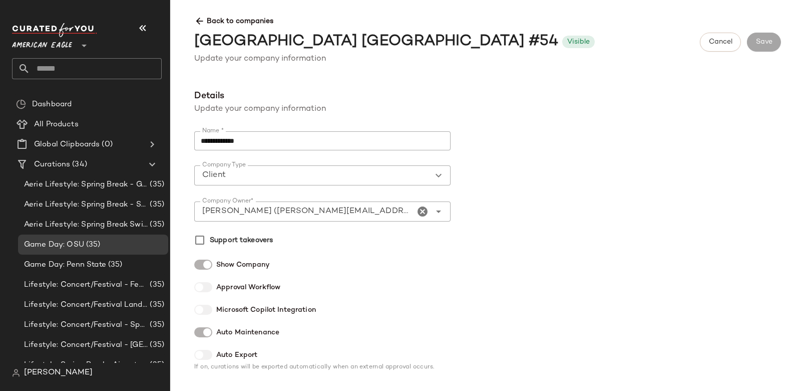
click at [200, 262] on div at bounding box center [203, 264] width 18 height 10
click at [771, 48] on button "Save" at bounding box center [764, 42] width 34 height 19
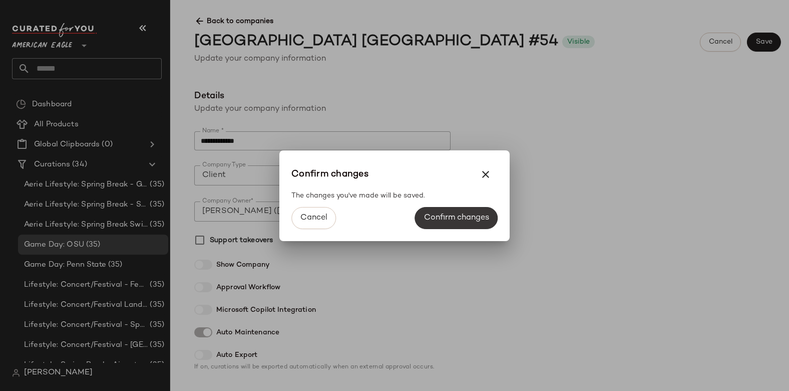
click at [455, 218] on span "Confirm changes" at bounding box center [457, 218] width 66 height 10
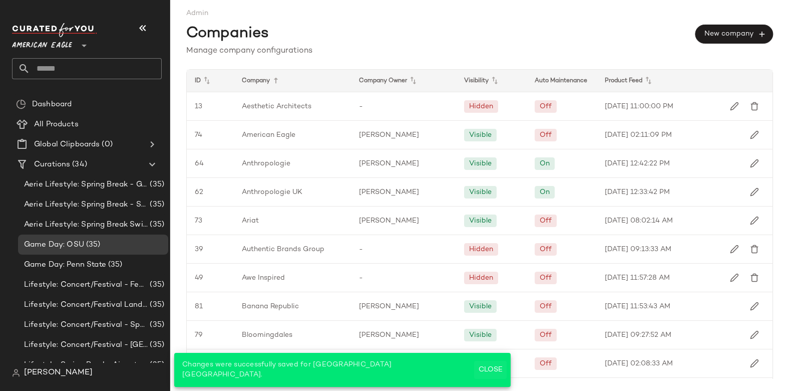
click at [478, 372] on span "Close" at bounding box center [490, 370] width 25 height 8
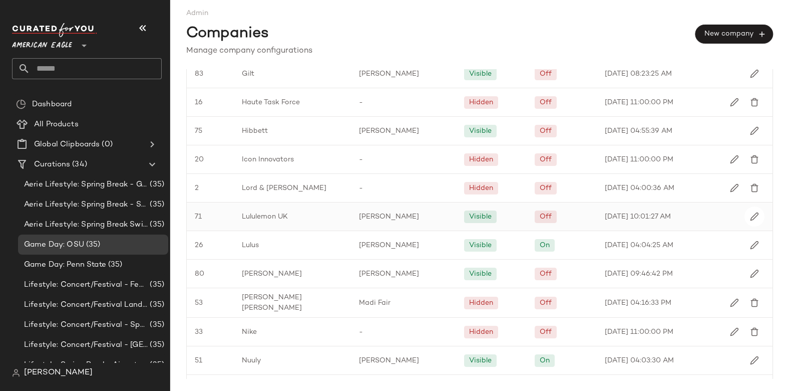
scroll to position [749, 0]
